Goal: Check status

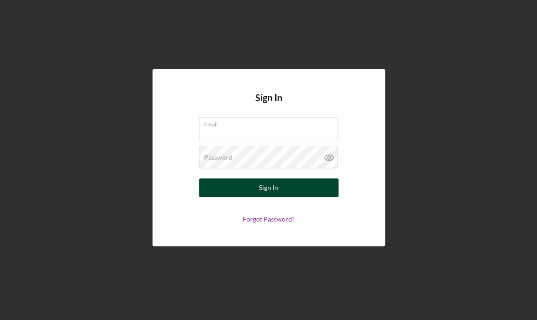
type input "[EMAIL_ADDRESS][DOMAIN_NAME]"
click at [245, 188] on button "Sign In" at bounding box center [269, 188] width 140 height 19
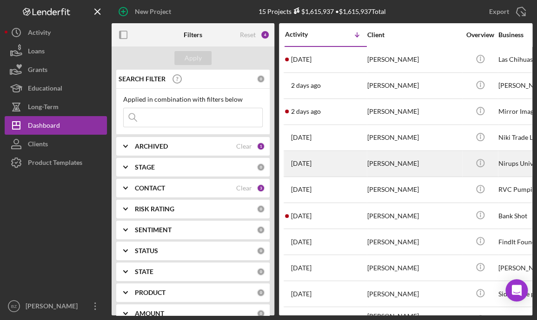
click at [346, 168] on div "[DATE] [PERSON_NAME]" at bounding box center [325, 164] width 81 height 25
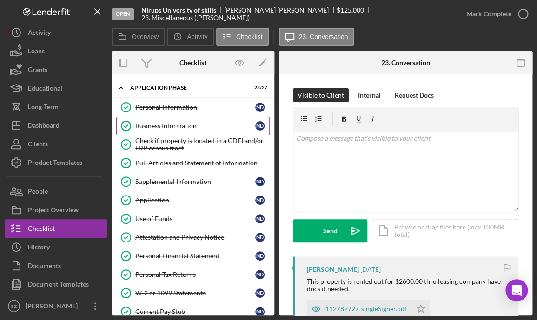
click at [168, 124] on div "Business Information" at bounding box center [195, 125] width 120 height 7
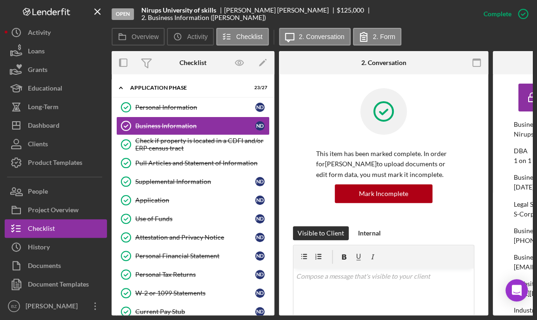
drag, startPoint x: 397, startPoint y: 316, endPoint x: 484, endPoint y: 314, distance: 87.0
click at [484, 314] on div "Open Nirups University of skills [PERSON_NAME] $125,000 $125,000 2. Business In…" at bounding box center [268, 160] width 537 height 320
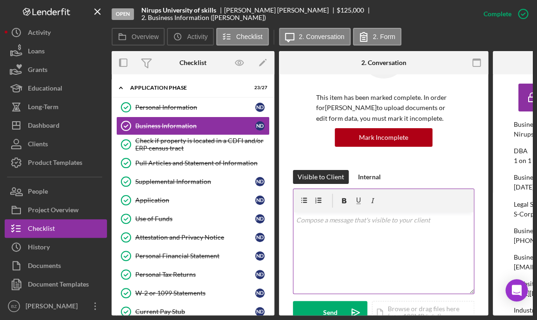
drag, startPoint x: 405, startPoint y: 316, endPoint x: 440, endPoint y: 312, distance: 35.6
click at [440, 312] on div "Open Nirups University of skills [PERSON_NAME] $125,000 $125,000 2. Business In…" at bounding box center [268, 160] width 537 height 320
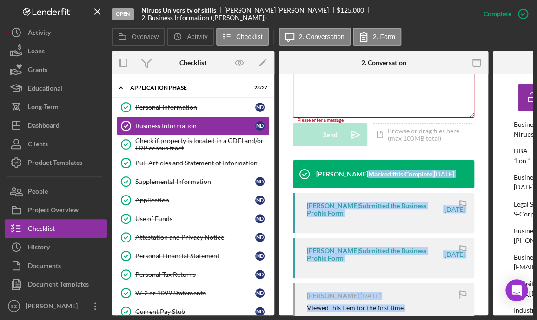
drag, startPoint x: 372, startPoint y: 312, endPoint x: 410, endPoint y: 312, distance: 37.7
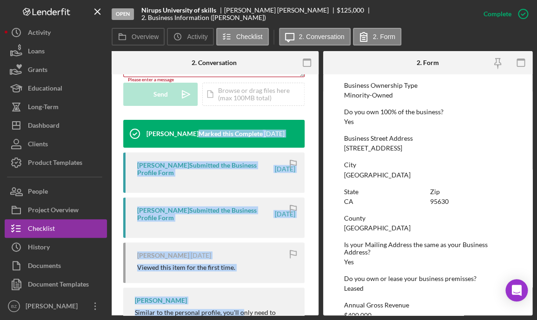
scroll to position [338, 0]
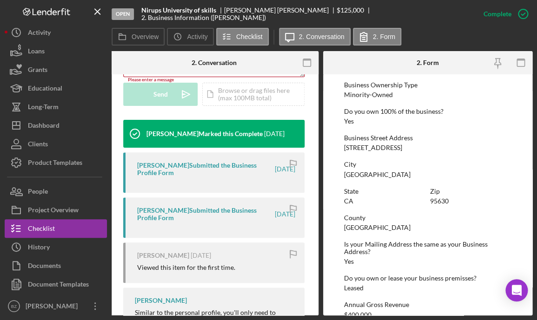
click at [467, 136] on div "Business Street Address" at bounding box center [427, 137] width 167 height 7
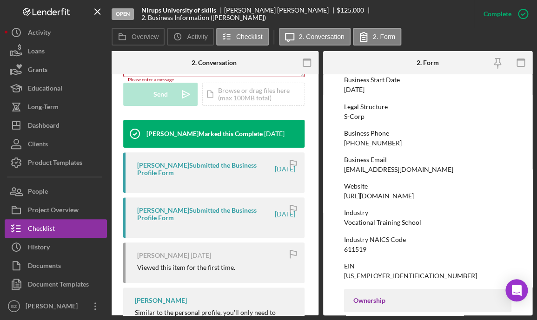
scroll to position [84, 0]
